Goal: Information Seeking & Learning: Learn about a topic

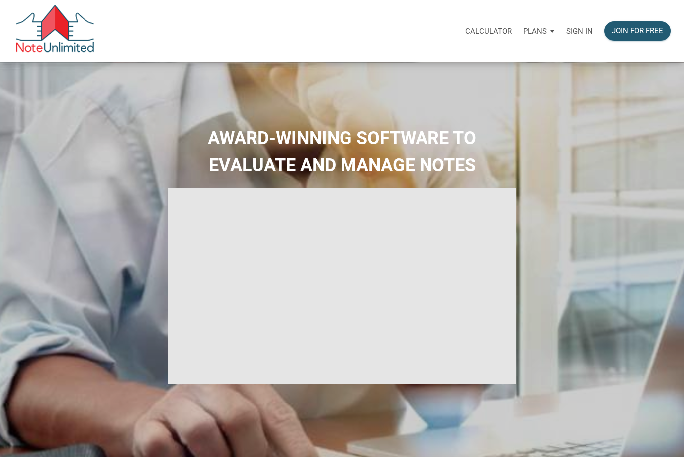
click at [581, 31] on p "Sign in" at bounding box center [579, 31] width 26 height 9
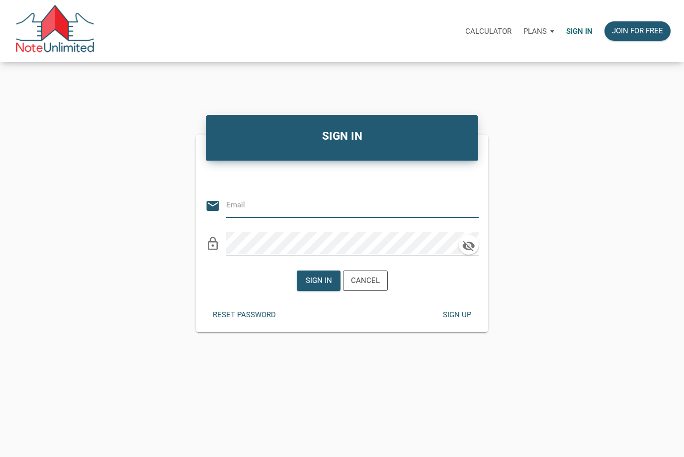
type input "davidleejimenez@gmail.com"
click at [316, 286] on div "Sign in" at bounding box center [318, 280] width 26 height 11
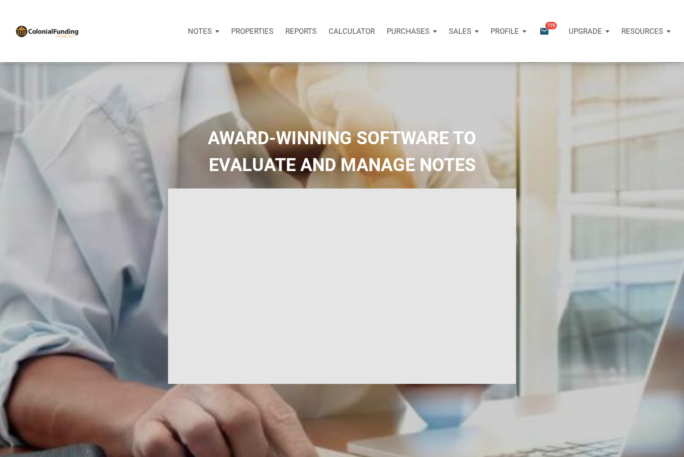
type input "Introduction to new features"
select select
click at [547, 33] on icon "email" at bounding box center [544, 30] width 12 height 11
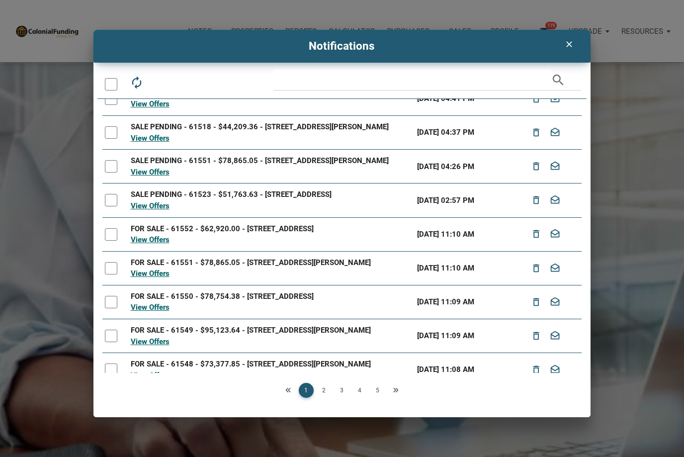
scroll to position [50, 0]
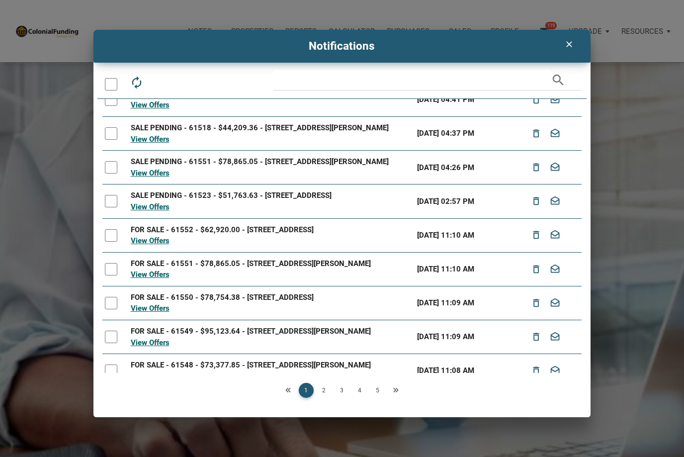
click at [329, 398] on link "2" at bounding box center [324, 390] width 15 height 15
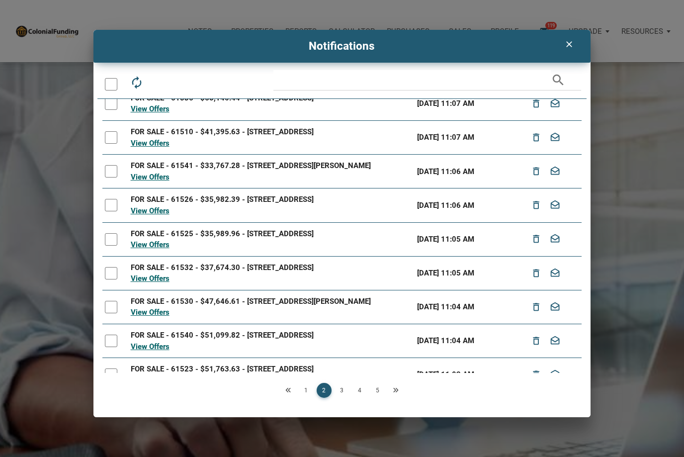
scroll to position [45, 0]
click at [341, 398] on link "3" at bounding box center [341, 390] width 15 height 15
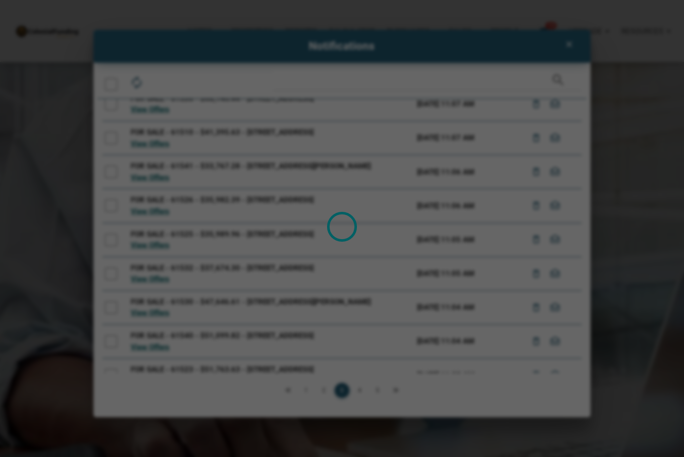
scroll to position [0, 0]
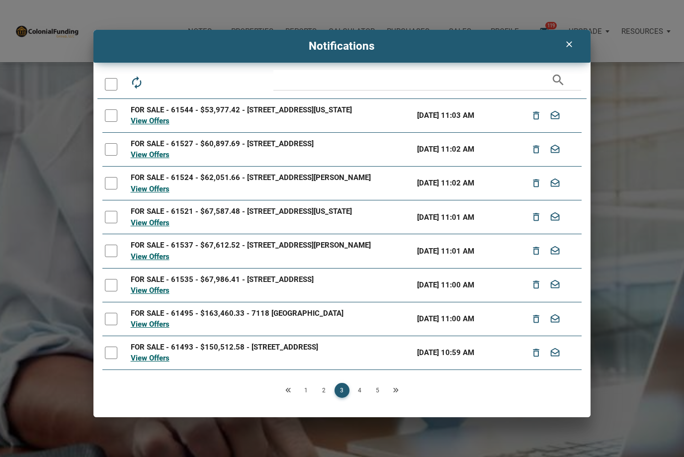
click at [333, 319] on div "FOR SALE - 61495 - $163,460.33 - 7118 Heron, Houston, TX, 77087" at bounding box center [271, 313] width 281 height 11
click at [157, 329] on link "View Offers" at bounding box center [150, 324] width 39 height 9
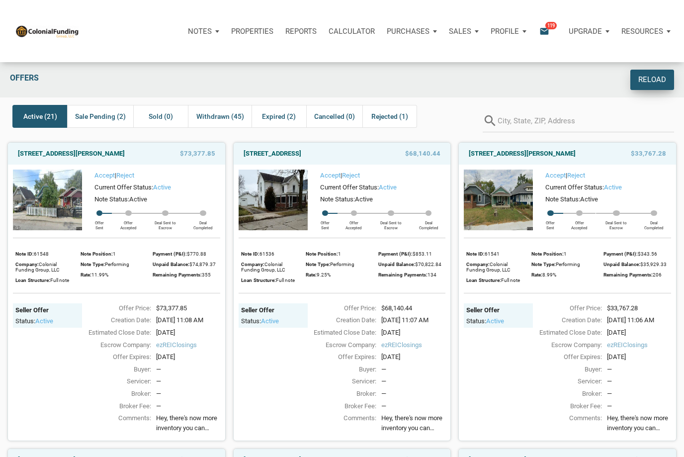
click at [649, 79] on div "Reload" at bounding box center [652, 79] width 28 height 11
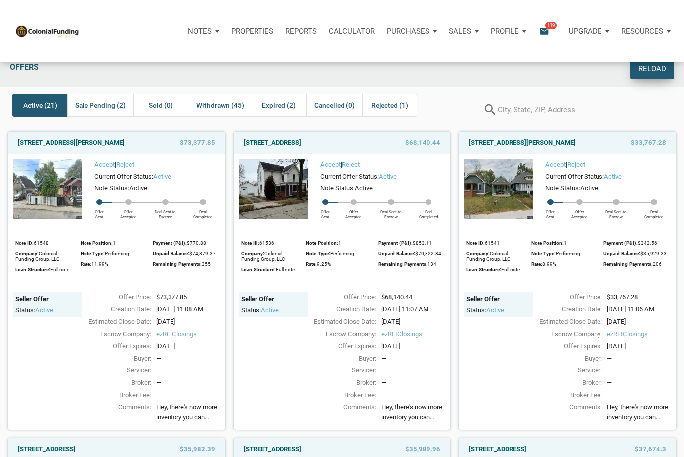
scroll to position [9, 0]
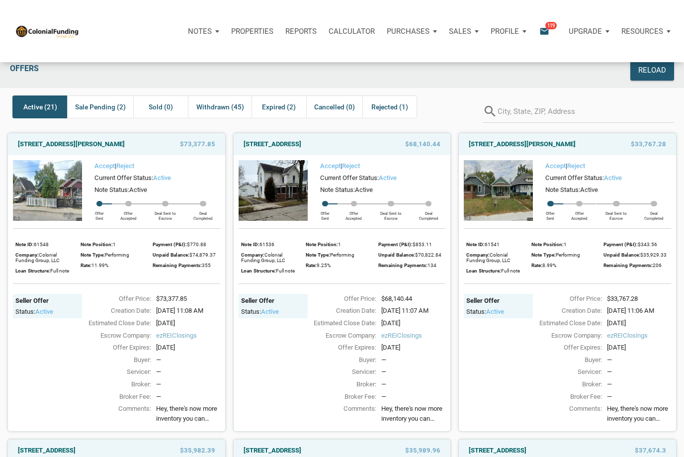
click at [46, 202] on img at bounding box center [47, 190] width 69 height 61
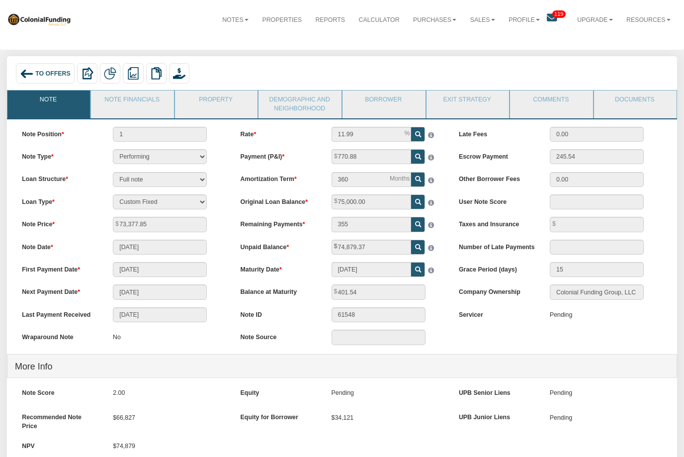
scroll to position [11, 0]
click at [44, 72] on span "To Offers" at bounding box center [52, 74] width 35 height 7
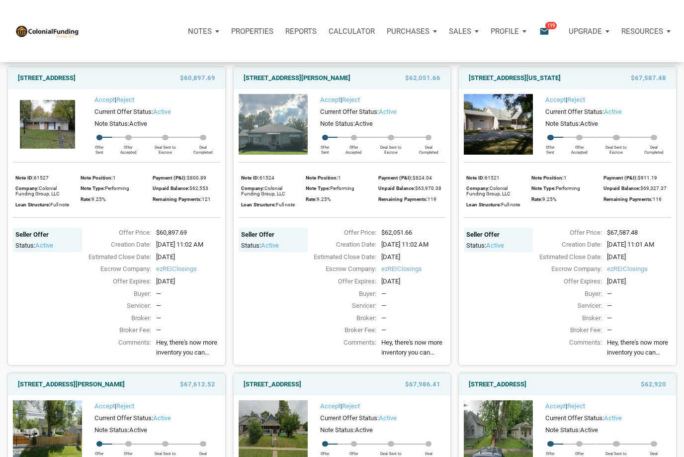
scroll to position [970, 0]
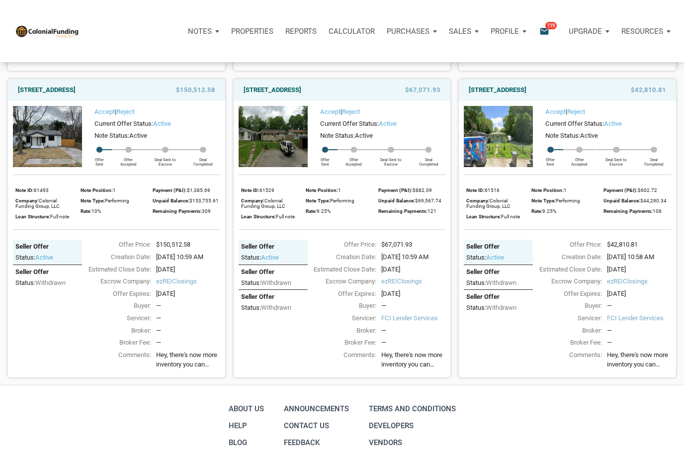
scroll to position [1880, 0]
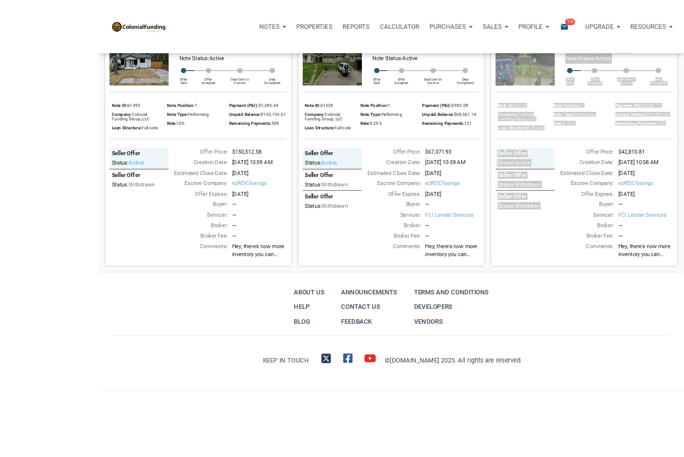
scroll to position [2289, 0]
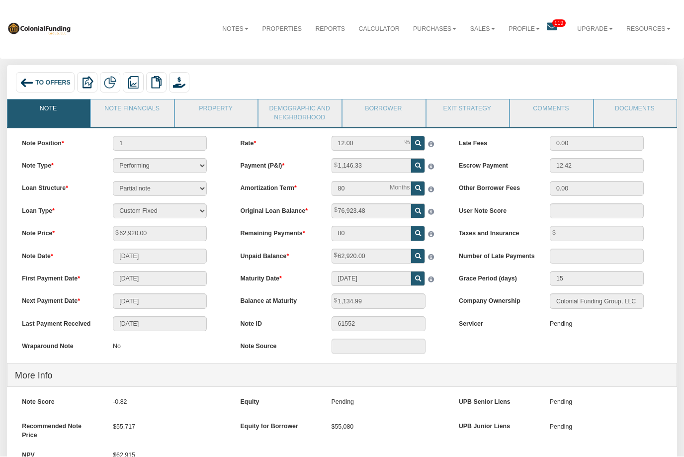
scroll to position [2, 0]
click at [134, 112] on link "Note Financials" at bounding box center [132, 112] width 82 height 25
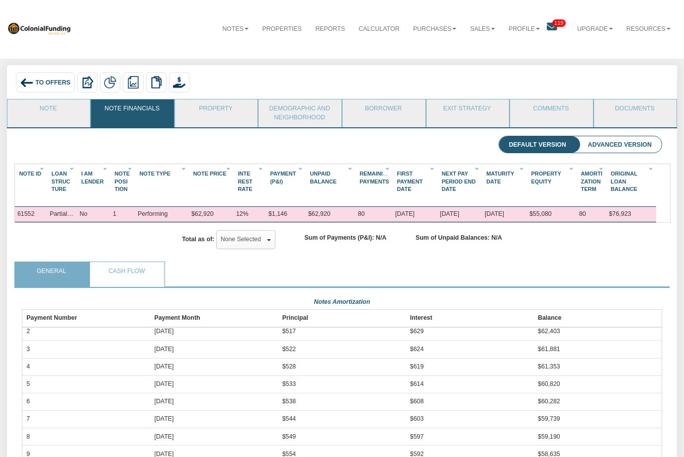
scroll to position [0, 0]
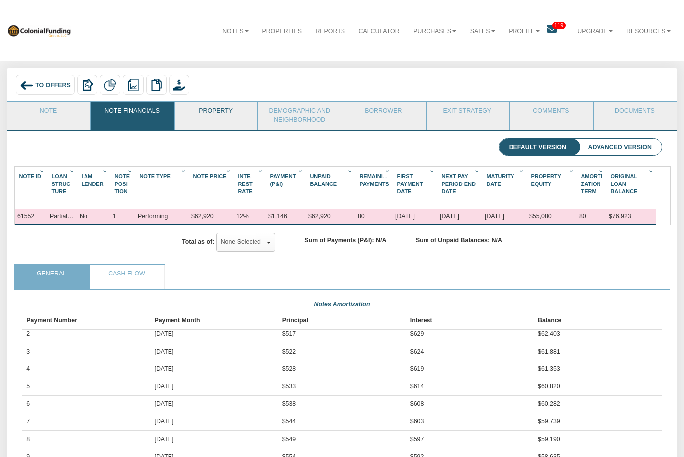
click at [217, 107] on link "Property" at bounding box center [216, 114] width 82 height 25
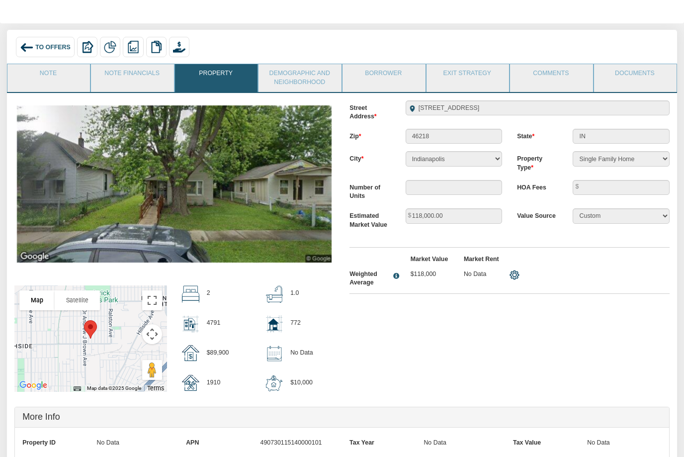
scroll to position [36, 0]
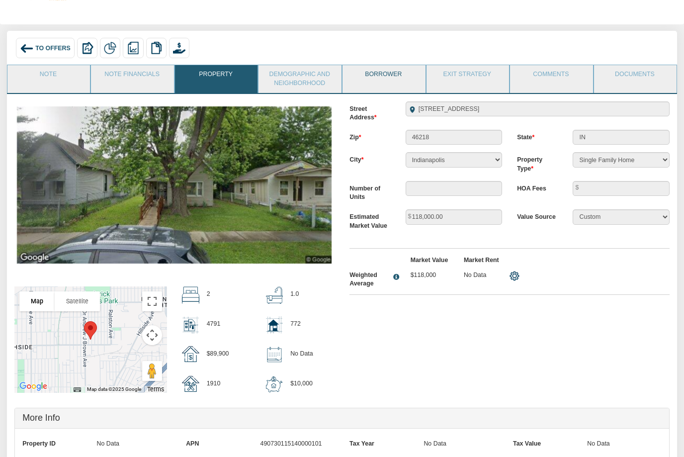
click at [390, 77] on link "Borrower" at bounding box center [383, 78] width 82 height 25
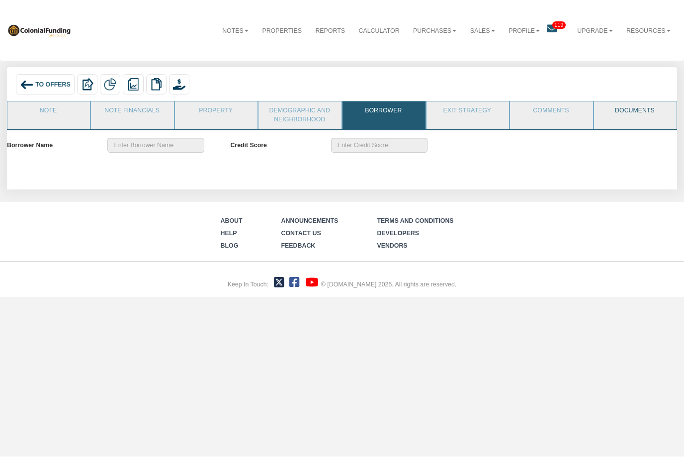
click at [644, 105] on link "Documents" at bounding box center [635, 114] width 82 height 25
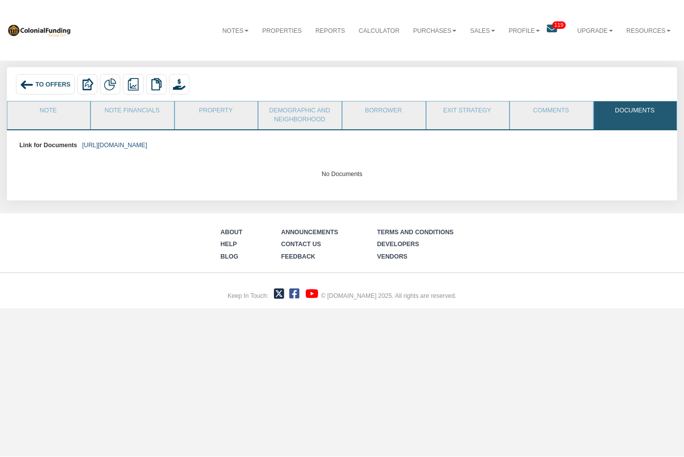
click at [147, 148] on link "[URL][DOMAIN_NAME]" at bounding box center [114, 145] width 65 height 7
click at [50, 85] on span "To Offers" at bounding box center [52, 85] width 35 height 7
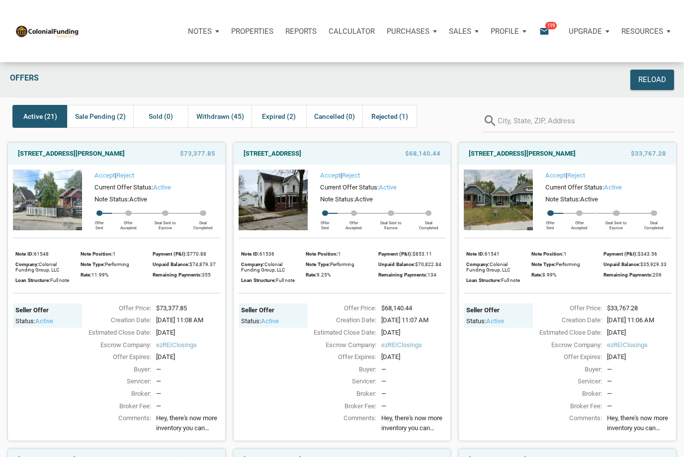
click at [53, 228] on img at bounding box center [47, 199] width 69 height 61
